Goal: Information Seeking & Learning: Find specific fact

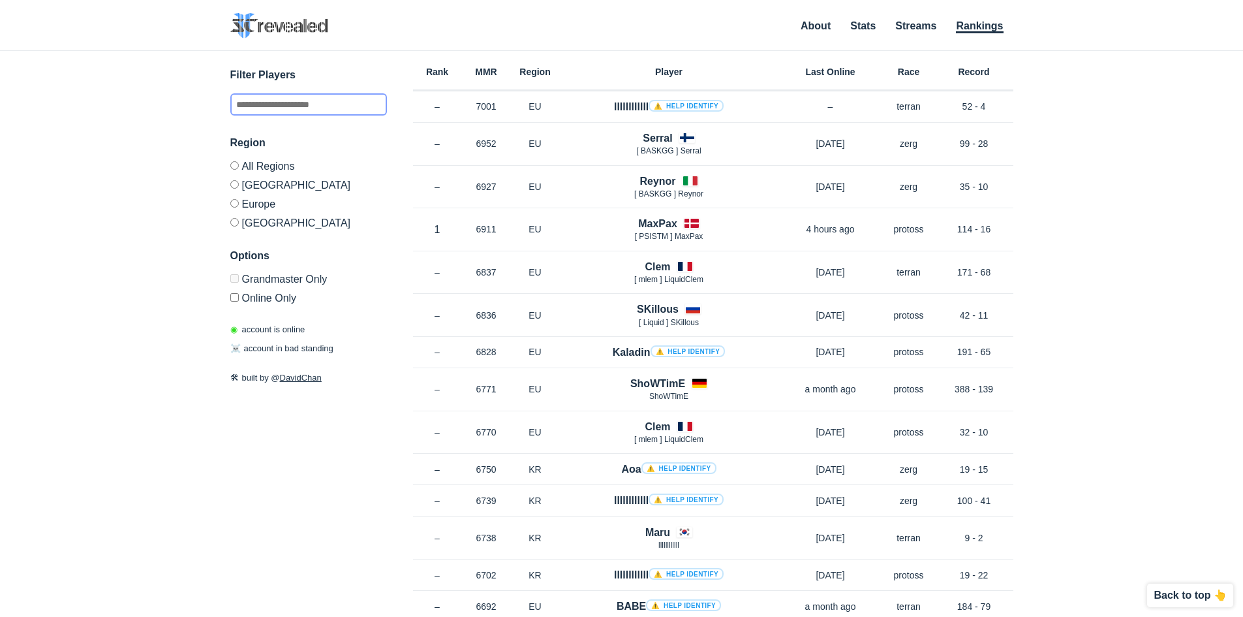
click at [344, 99] on input "text" at bounding box center [308, 104] width 157 height 22
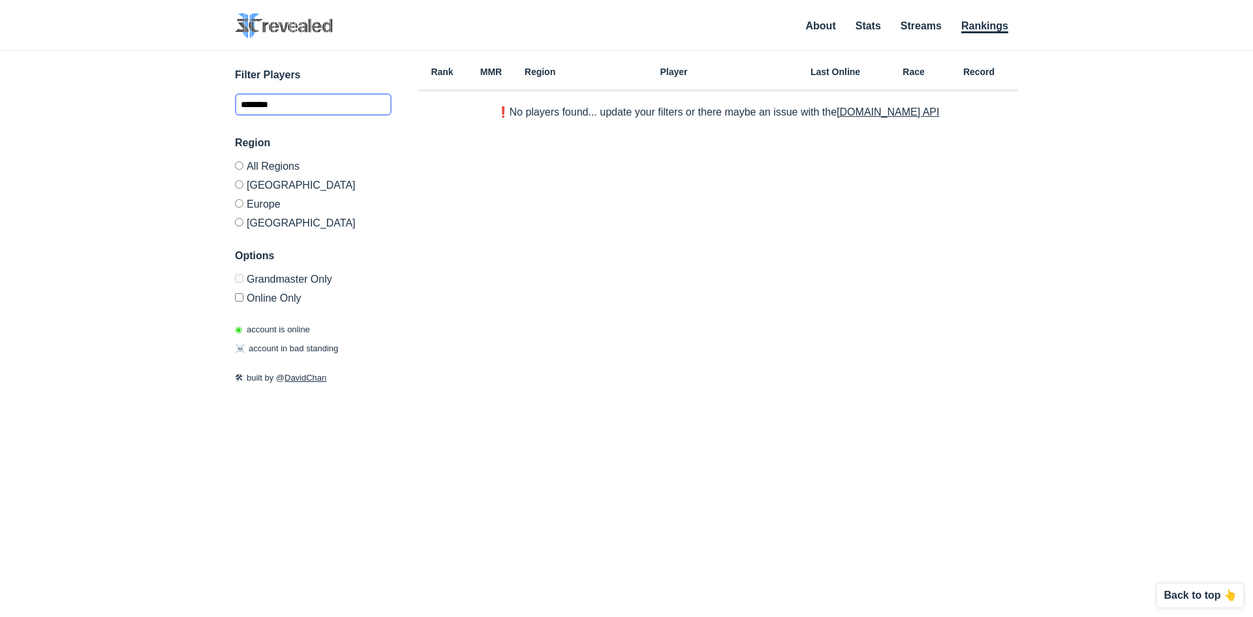
type input "********"
click at [264, 202] on label "Europe" at bounding box center [313, 203] width 157 height 19
click at [312, 112] on input "********" at bounding box center [313, 104] width 157 height 22
drag, startPoint x: 300, startPoint y: 110, endPoint x: 27, endPoint y: 105, distance: 272.7
click at [46, 106] on div "✕ Filter Players ******** Region All Regions [GEOGRAPHIC_DATA] [GEOGRAPHIC_DATA…" at bounding box center [626, 317] width 1226 height 533
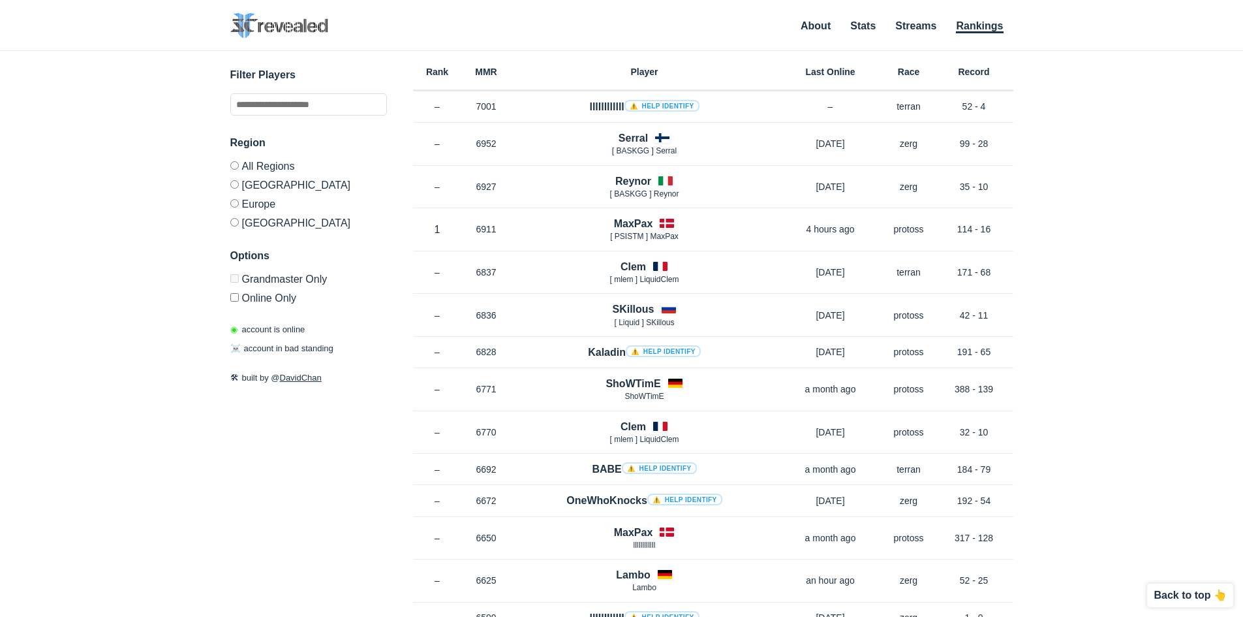
click at [284, 280] on label "Grandmaster Only" at bounding box center [308, 281] width 157 height 14
click at [245, 289] on label "Online Only" at bounding box center [308, 296] width 157 height 16
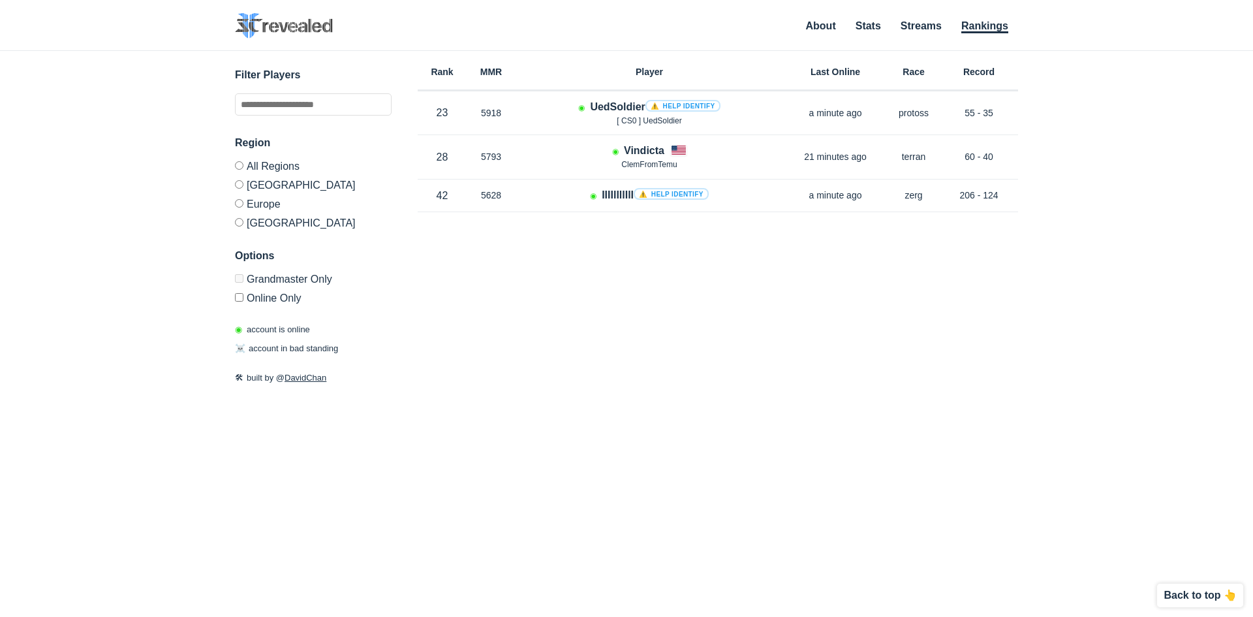
click at [242, 283] on label "Grandmaster Only" at bounding box center [313, 281] width 157 height 14
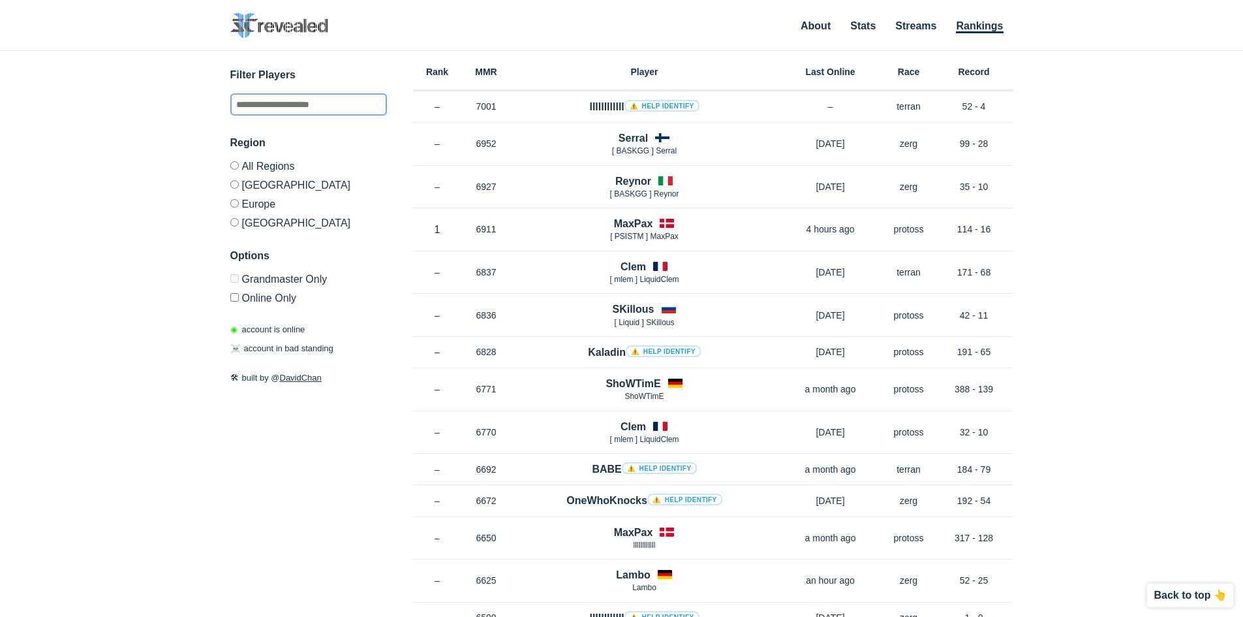
click at [297, 102] on input "text" at bounding box center [308, 104] width 157 height 22
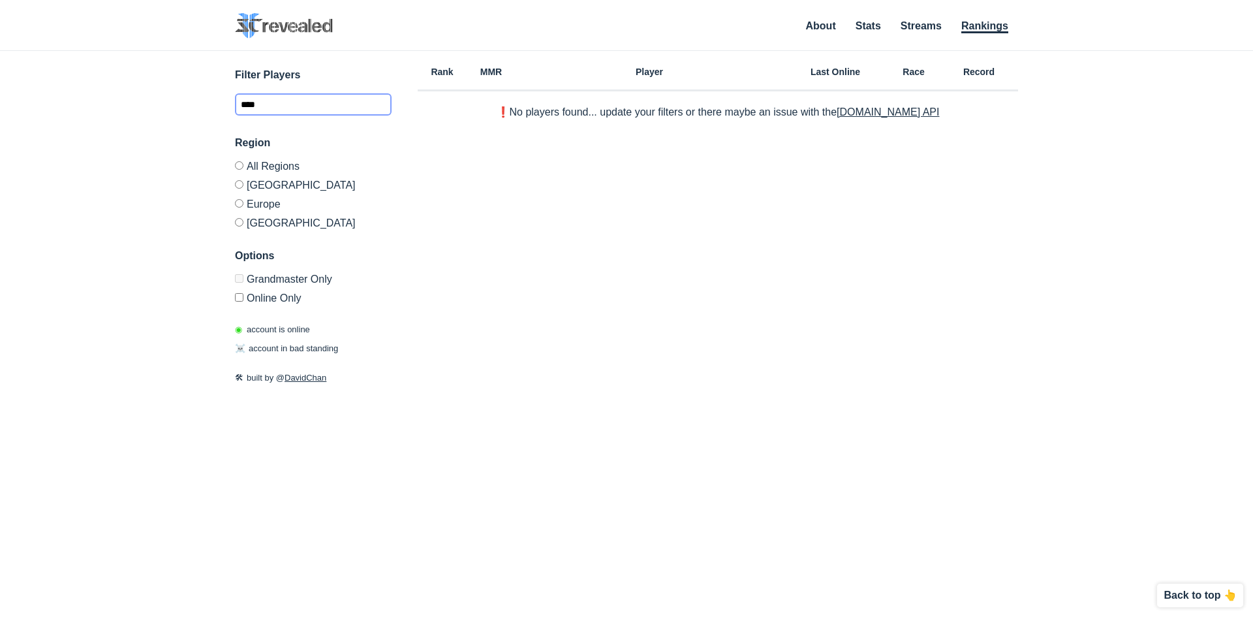
type input "****"
click at [876, 114] on link "[DOMAIN_NAME] API" at bounding box center [887, 111] width 102 height 11
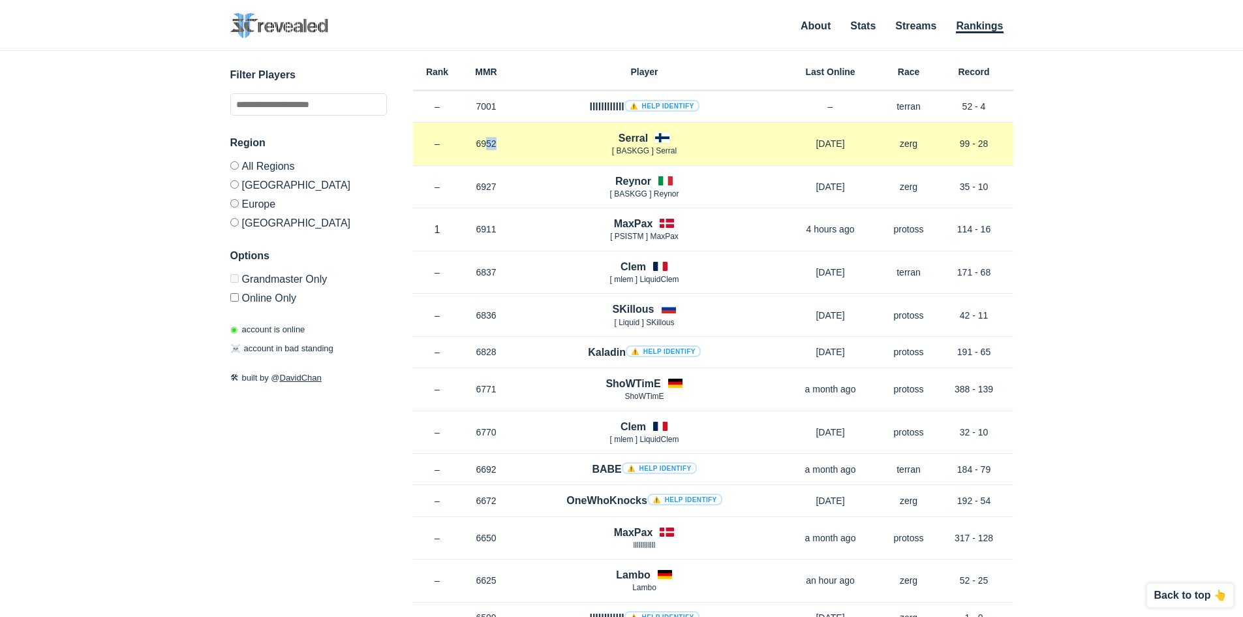
drag, startPoint x: 480, startPoint y: 147, endPoint x: 547, endPoint y: 141, distance: 67.5
click at [547, 141] on div "Rank – MMR 6952 Region EU Serral [ BASKGG ] Serral 2 months ago Race zerg Recor…" at bounding box center [713, 144] width 600 height 43
click at [582, 140] on div "Serral [ BASKGG ] Serral" at bounding box center [644, 143] width 267 height 27
click at [611, 135] on div "Serral [ BASKGG ] Serral" at bounding box center [644, 143] width 267 height 27
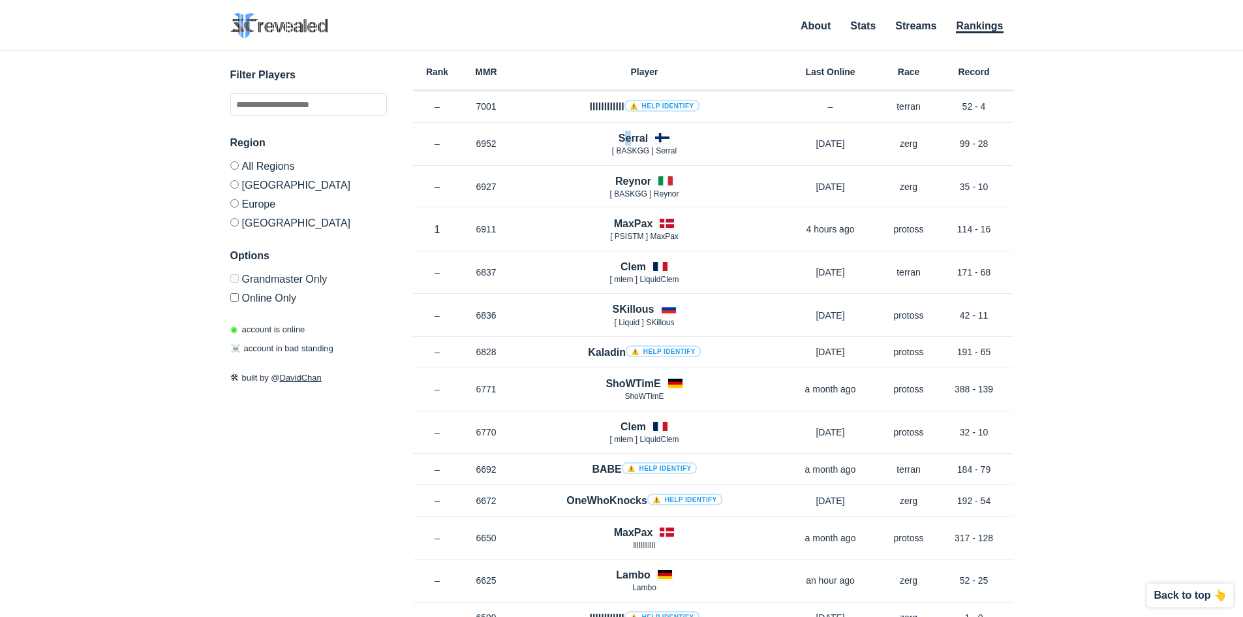
click at [622, 136] on h4 "Serral" at bounding box center [632, 137] width 29 height 15
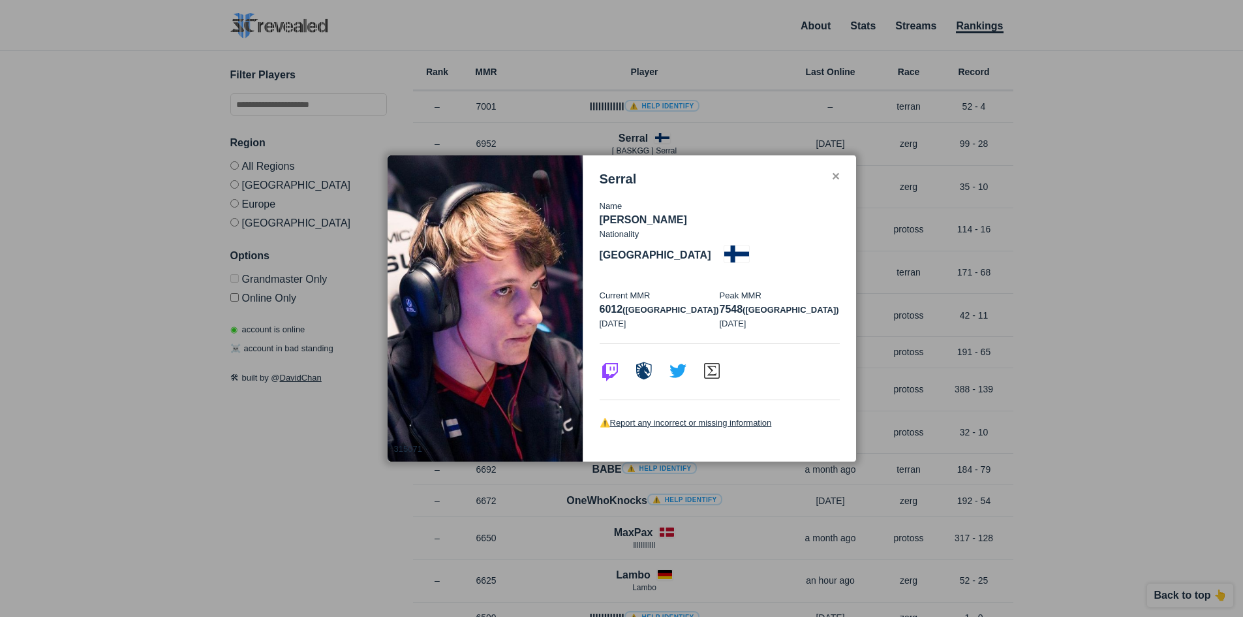
click at [589, 142] on div at bounding box center [621, 308] width 1243 height 617
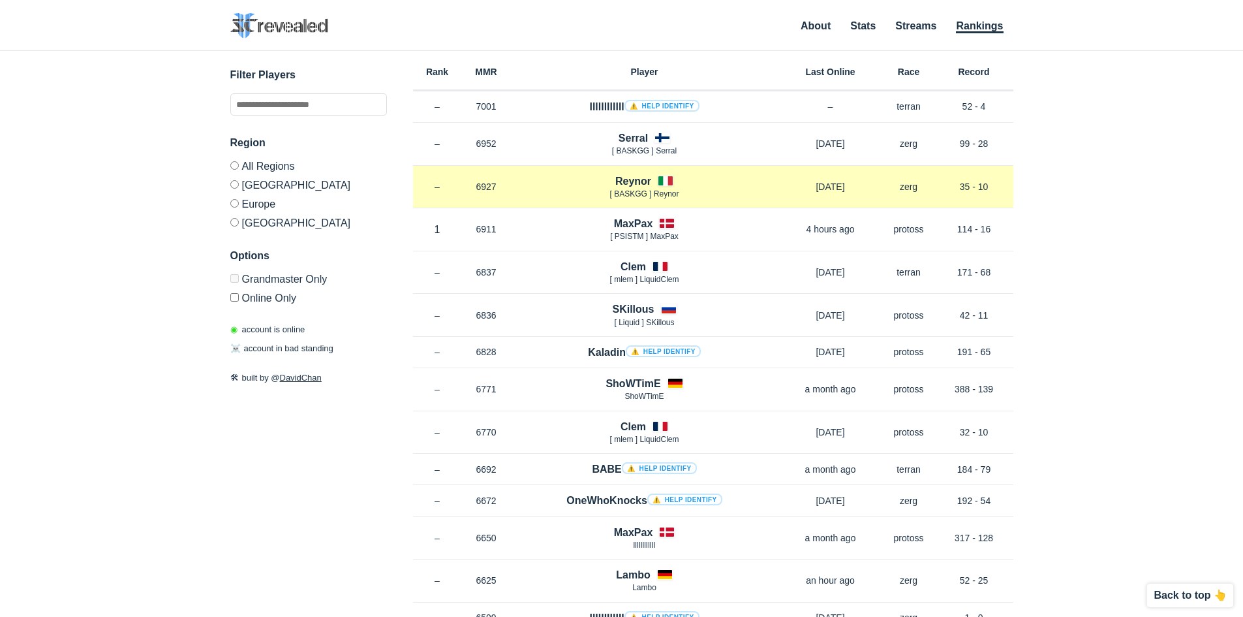
click at [640, 184] on h4 "Reynor" at bounding box center [633, 181] width 36 height 15
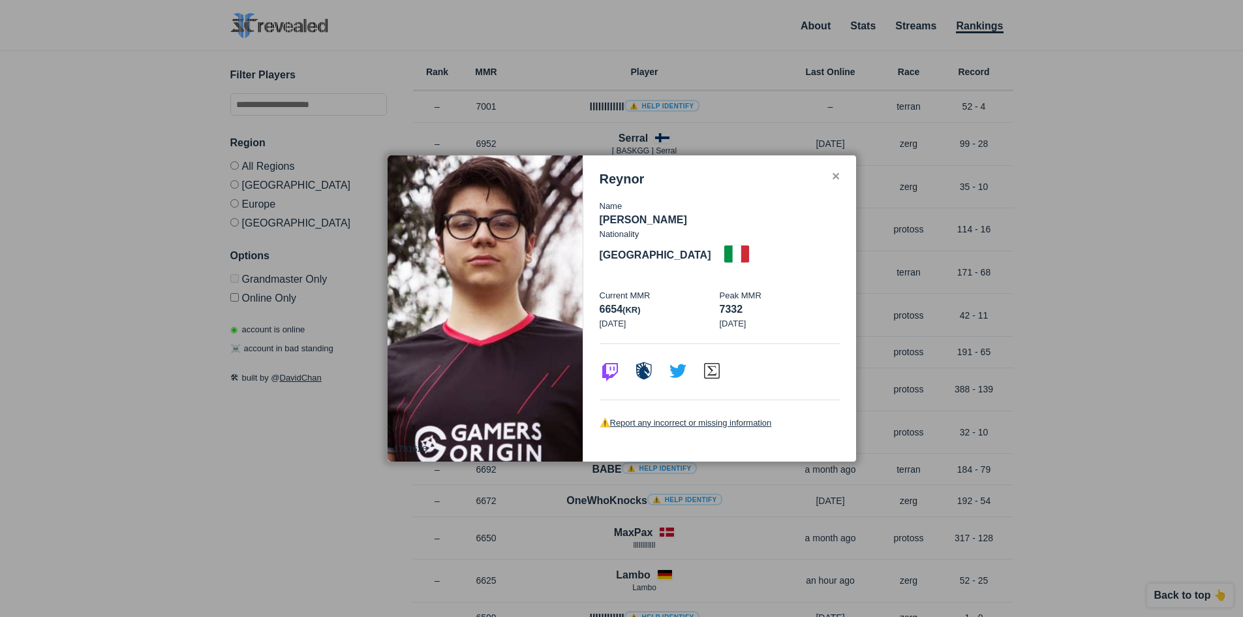
click at [590, 160] on div at bounding box center [621, 308] width 1243 height 617
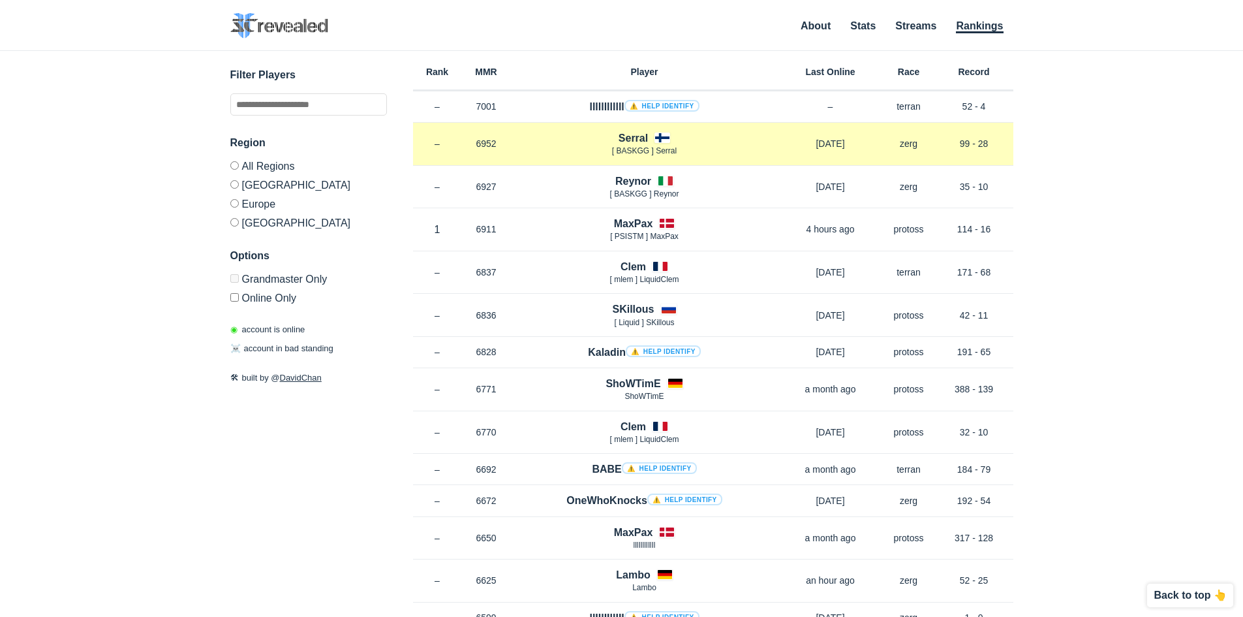
click at [755, 147] on p "[ BASKGG ] Serral" at bounding box center [644, 150] width 267 height 11
click at [818, 144] on p "[DATE]" at bounding box center [830, 143] width 104 height 13
